Goal: Communication & Community: Answer question/provide support

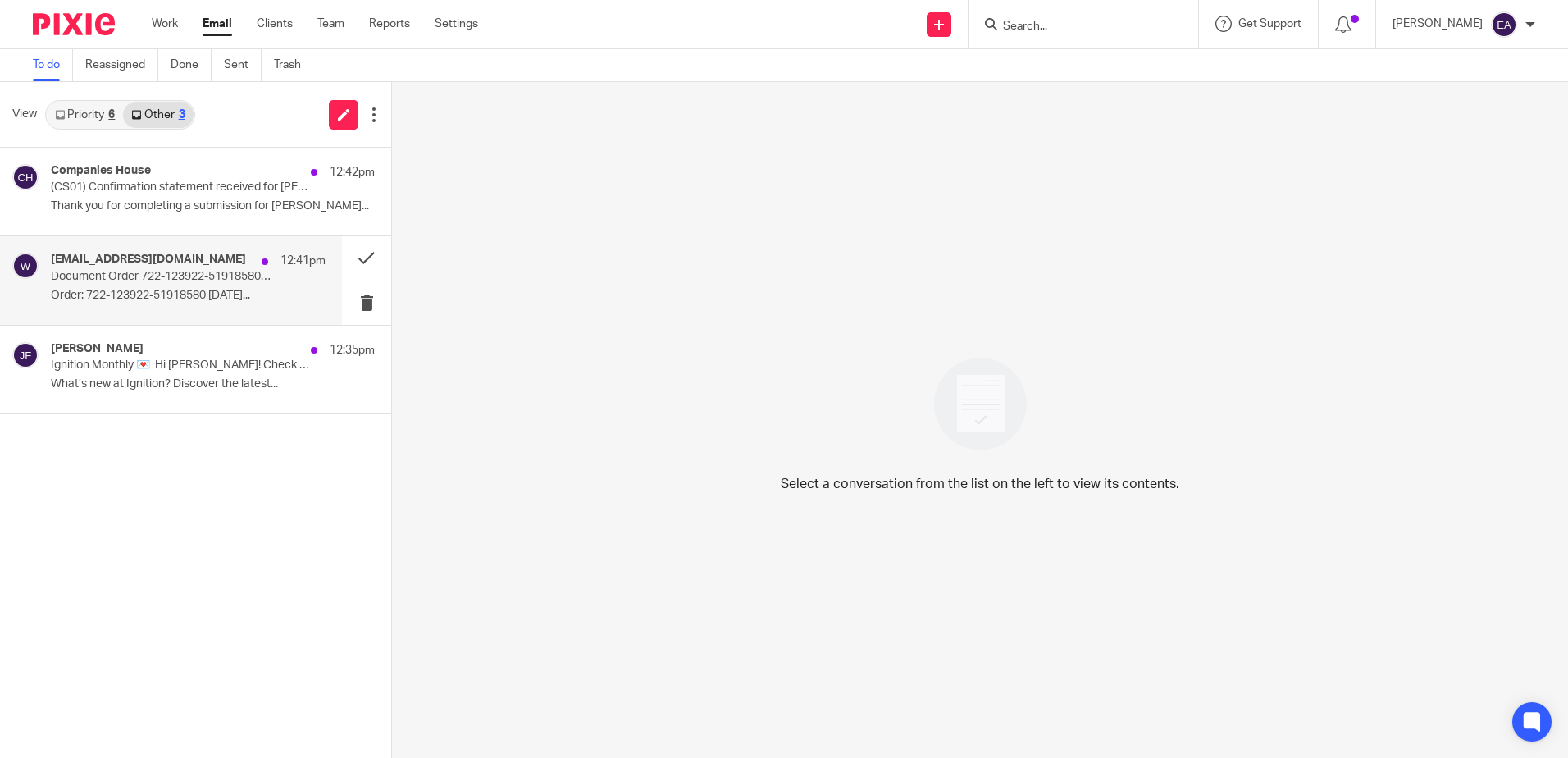
click at [205, 270] on p "Document Order 722-123922-51918580/1" at bounding box center [161, 277] width 220 height 14
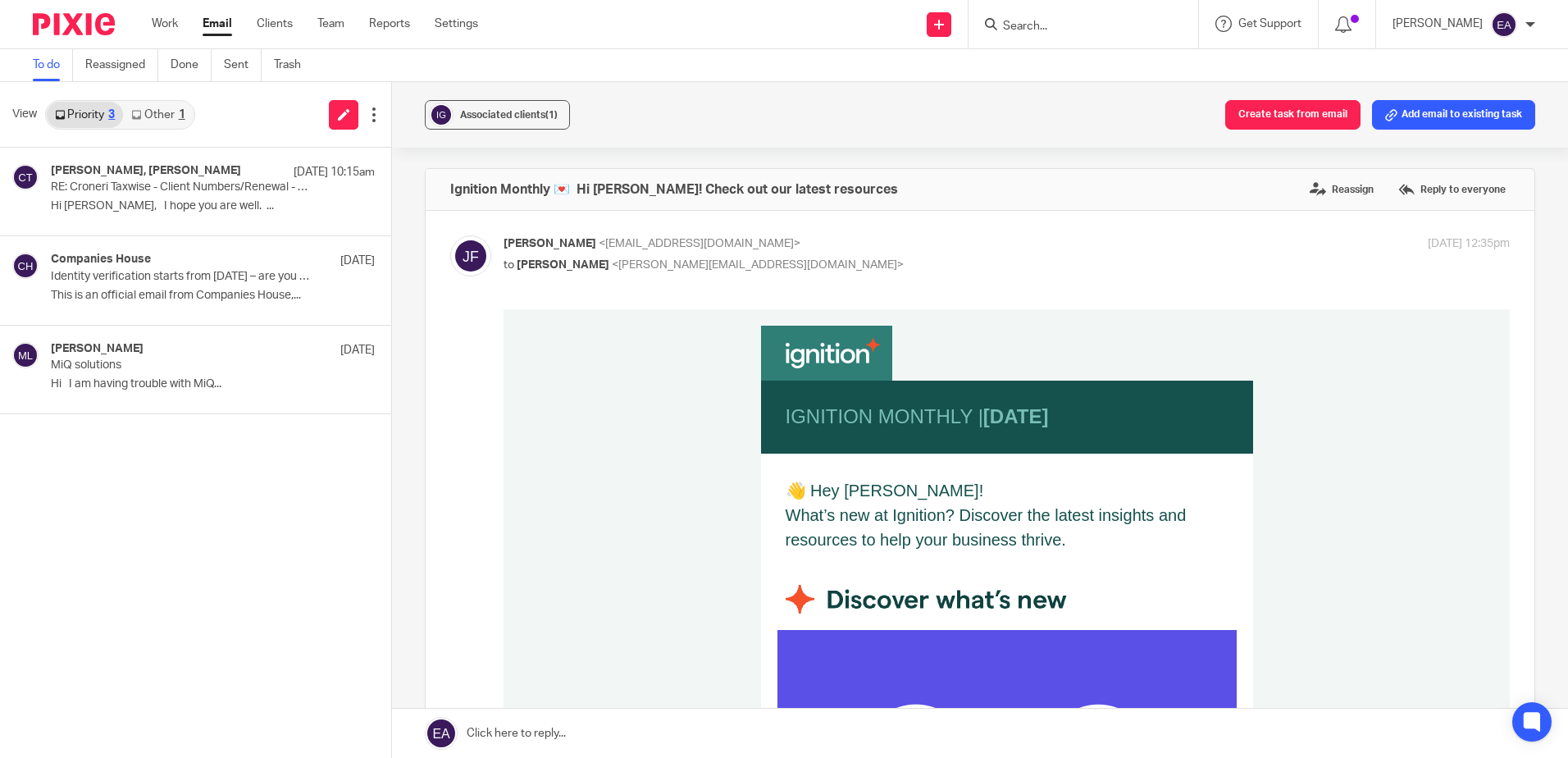
click at [165, 123] on link "Other 1" at bounding box center [158, 114] width 70 height 26
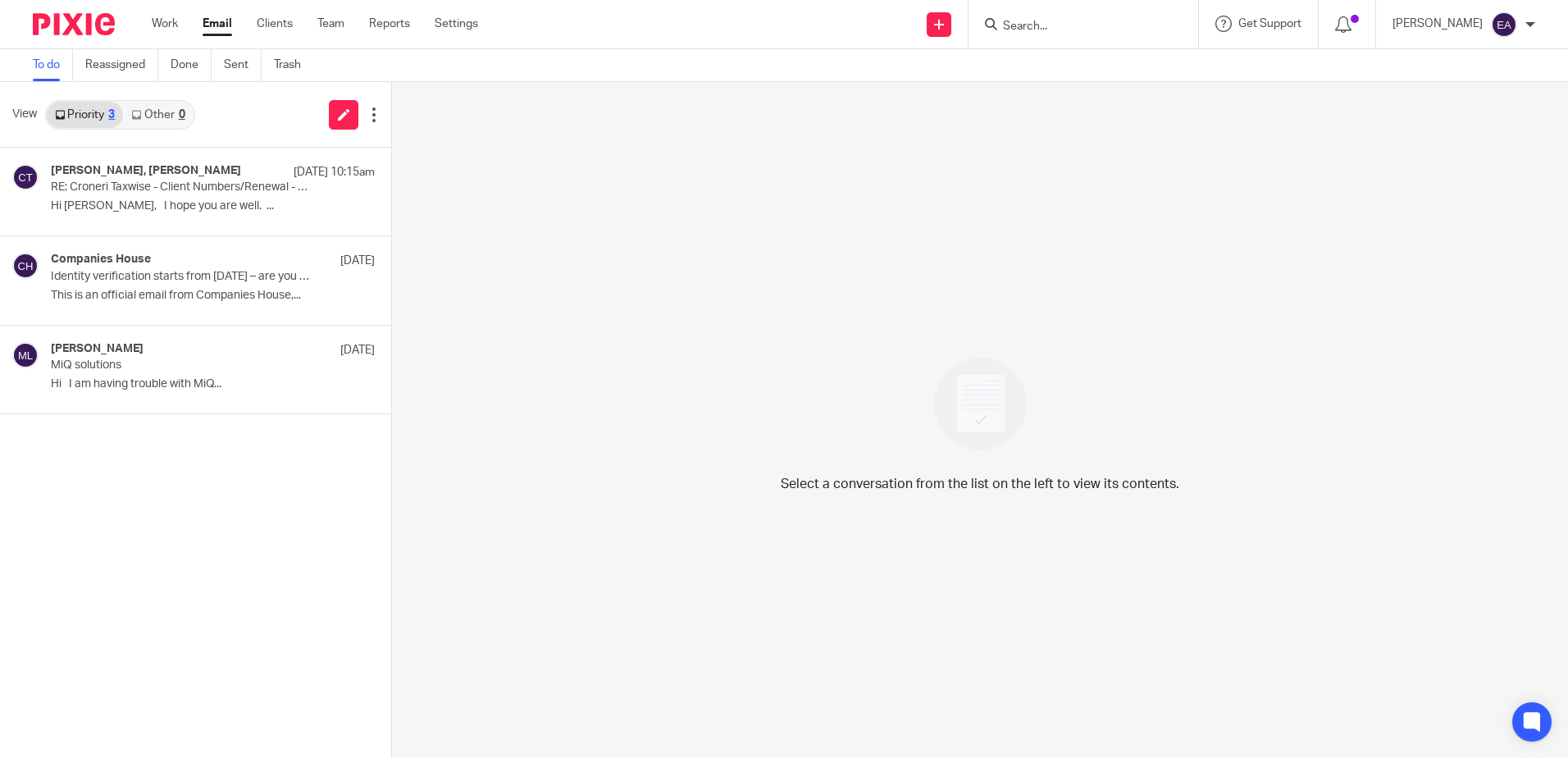
click at [76, 485] on div "[PERSON_NAME], [PERSON_NAME] [DATE] 10:15am RE: Croneri Taxwise - Client Number…" at bounding box center [195, 453] width 391 height 610
